Goal: Information Seeking & Learning: Learn about a topic

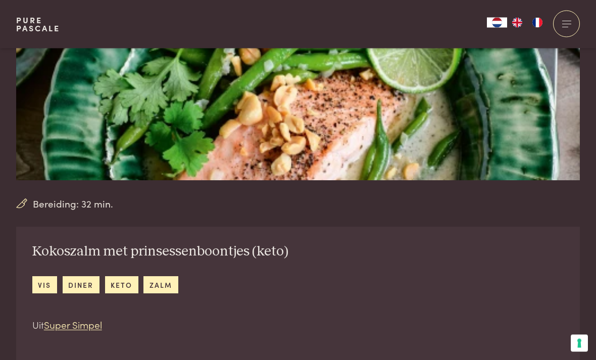
scroll to position [200, 0]
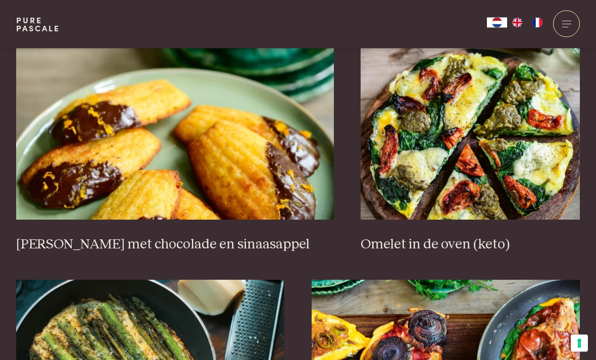
scroll to position [936, 0]
click at [531, 161] on img at bounding box center [470, 119] width 219 height 202
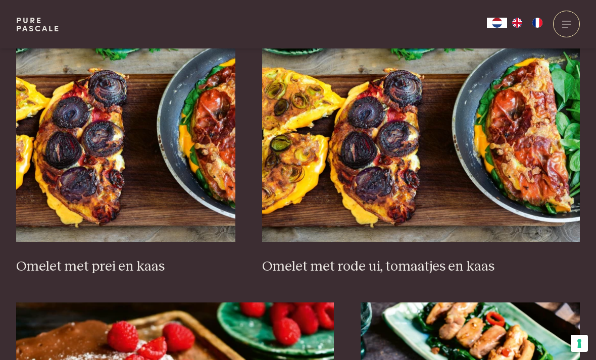
scroll to position [1469, 0]
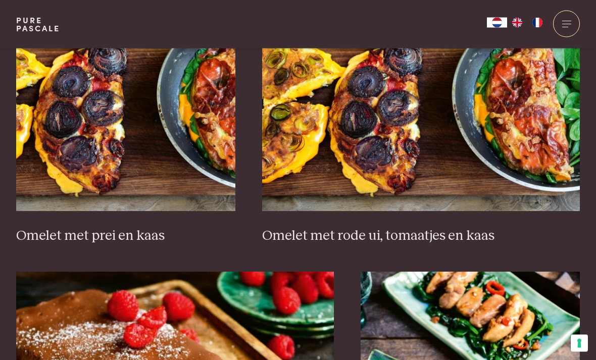
click at [387, 137] on img at bounding box center [421, 111] width 318 height 202
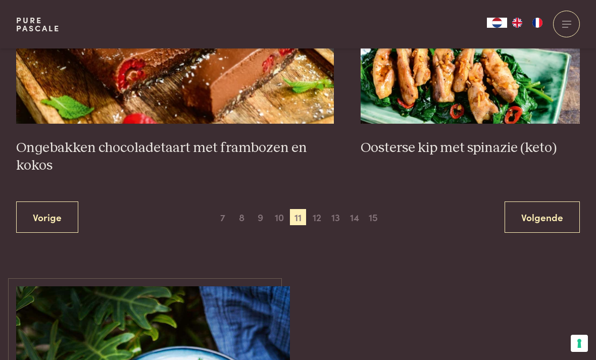
scroll to position [1813, 0]
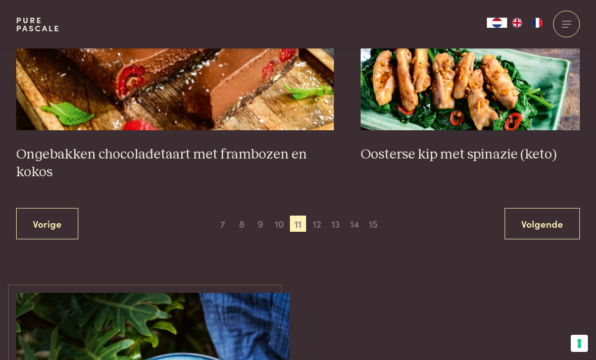
click at [320, 216] on span "12" at bounding box center [317, 224] width 16 height 16
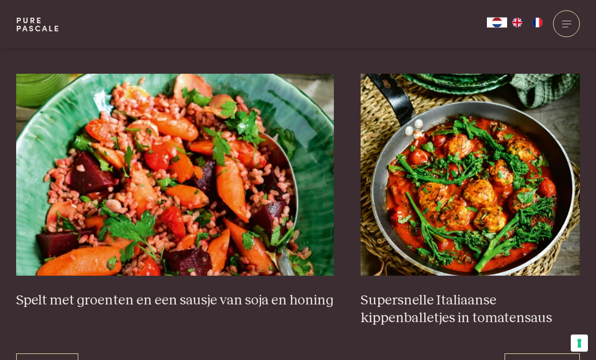
scroll to position [1720, 0]
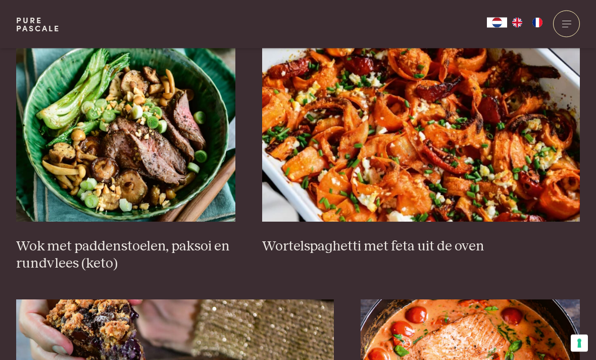
scroll to position [1494, 0]
click at [553, 161] on img at bounding box center [421, 121] width 318 height 202
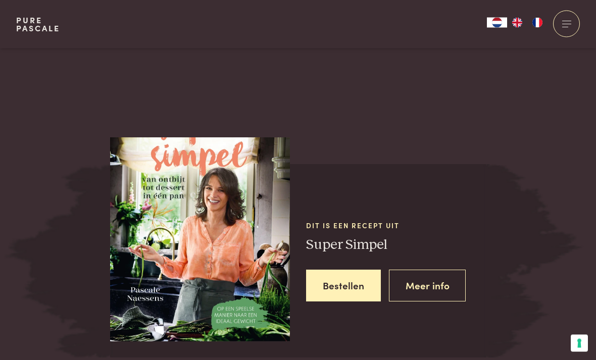
scroll to position [1188, 0]
click at [350, 270] on link "Bestellen" at bounding box center [343, 285] width 75 height 32
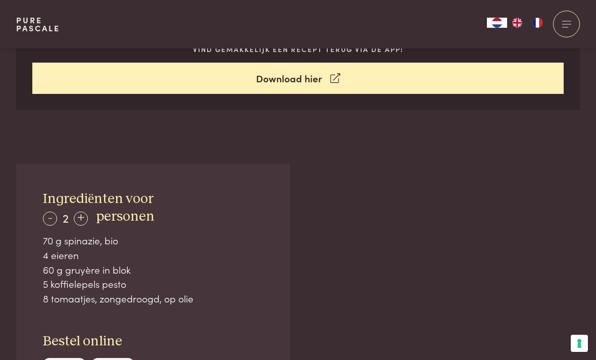
scroll to position [543, 0]
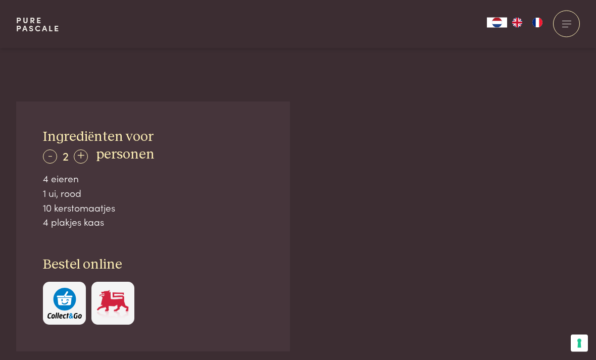
scroll to position [595, 0]
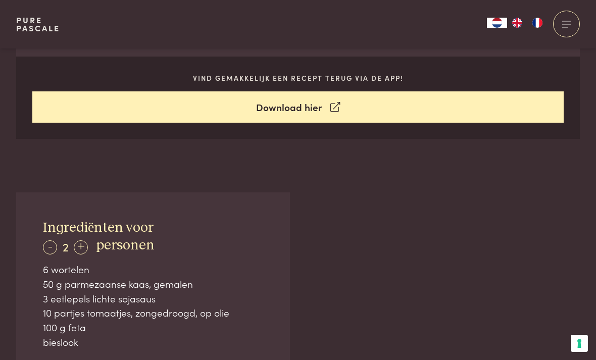
scroll to position [513, 0]
